Goal: Find specific page/section: Find specific page/section

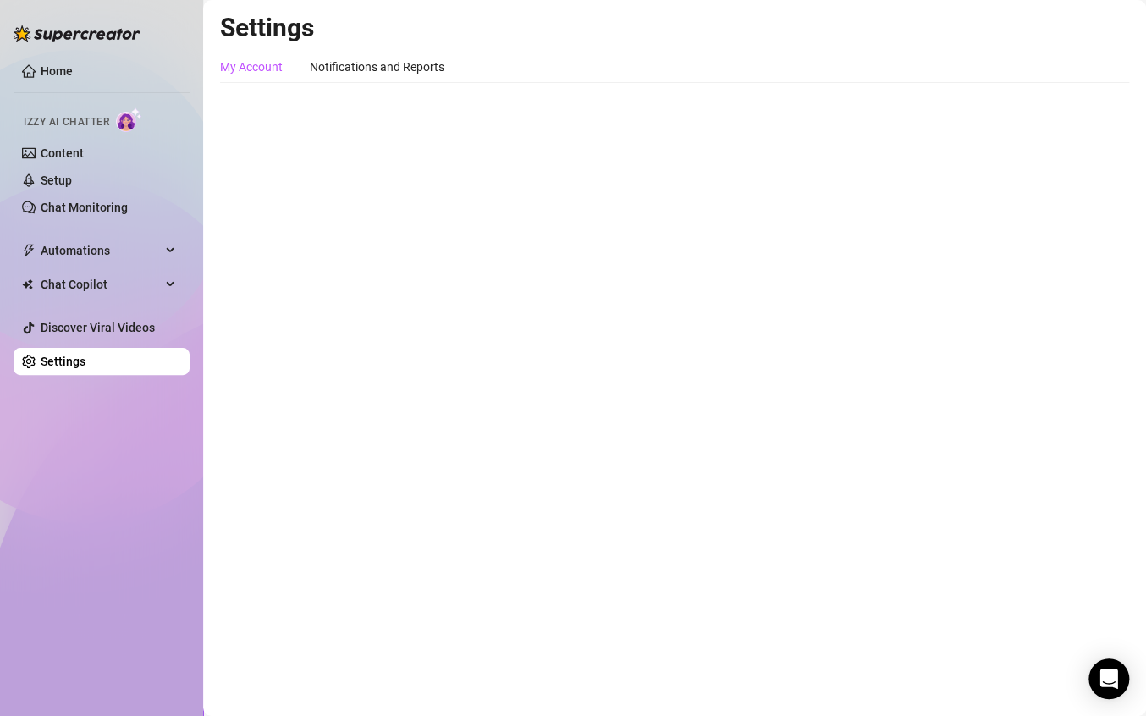
click at [268, 69] on div "My Account" at bounding box center [251, 67] width 63 height 19
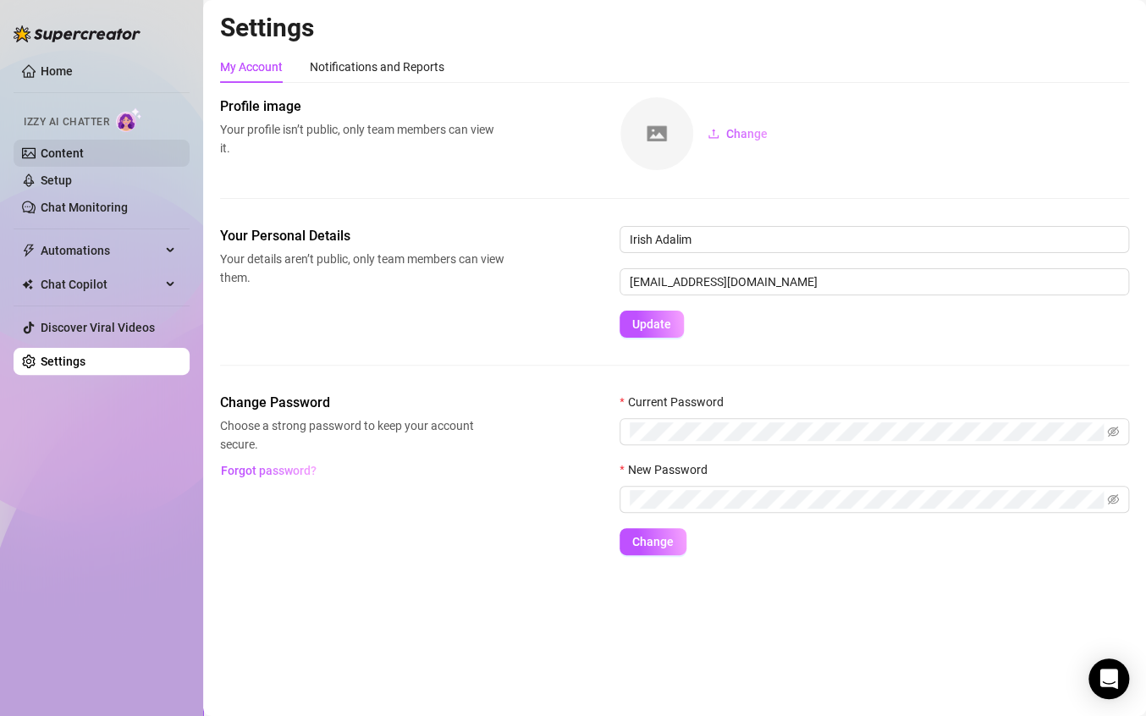
click at [84, 149] on link "Content" at bounding box center [62, 153] width 43 height 14
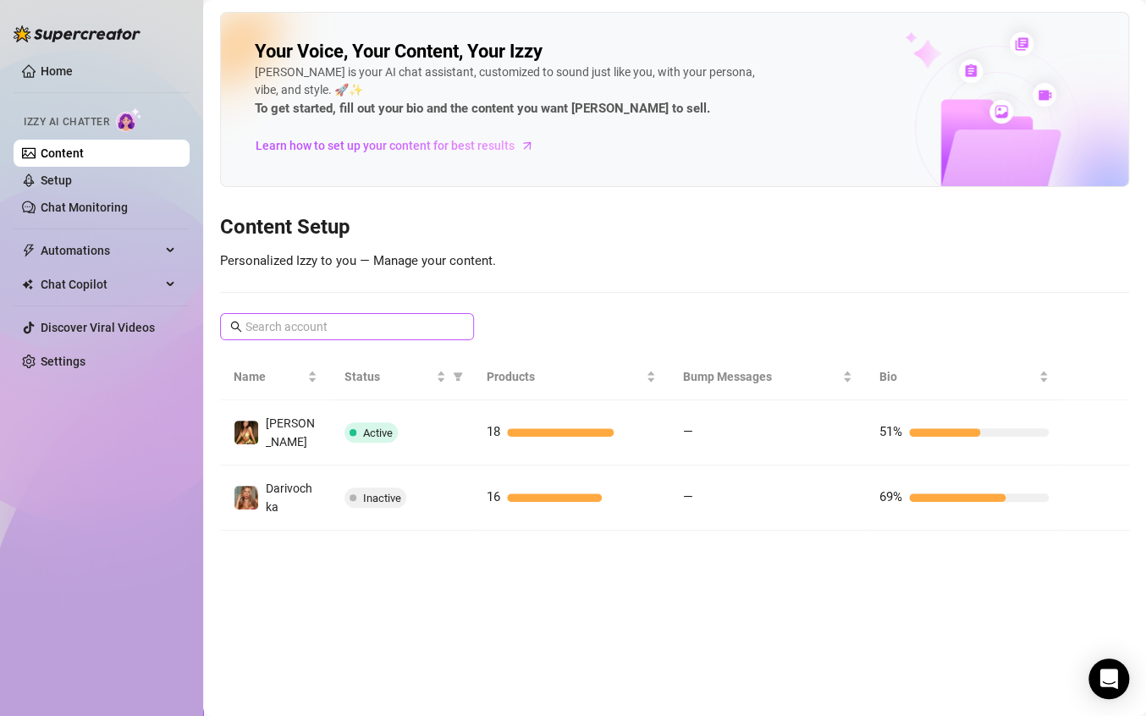
click at [439, 337] on span at bounding box center [347, 326] width 254 height 27
click at [431, 329] on input "text" at bounding box center [347, 326] width 205 height 19
